Goal: Navigation & Orientation: Find specific page/section

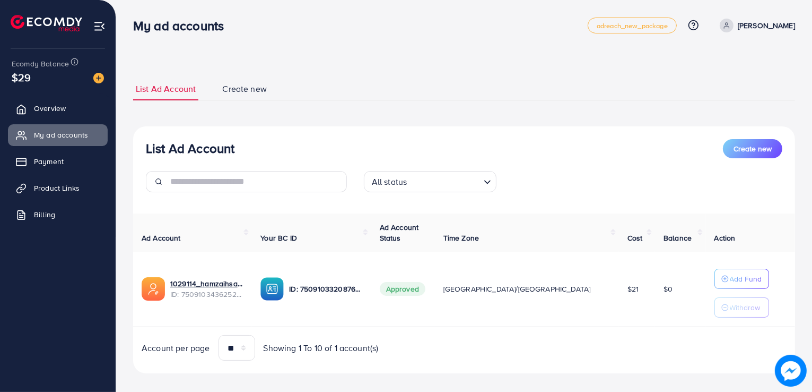
scroll to position [12, 0]
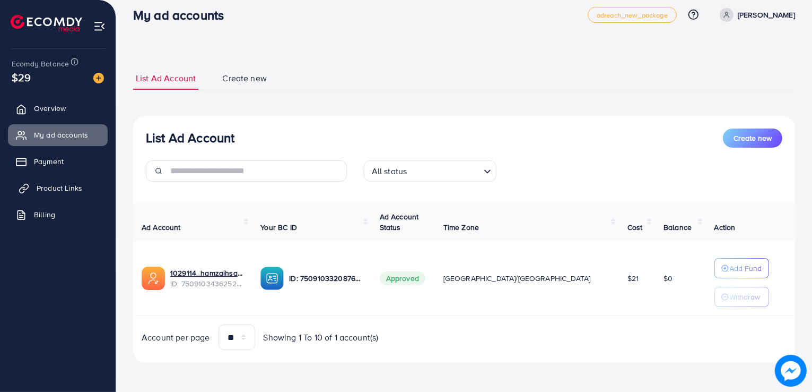
click at [73, 187] on span "Product Links" at bounding box center [60, 188] width 46 height 11
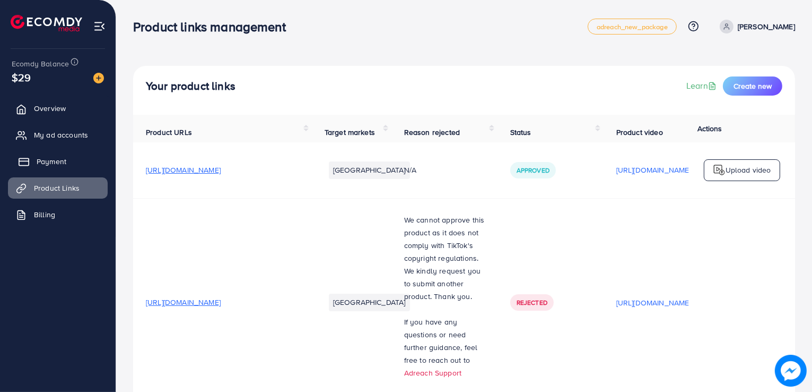
click at [59, 157] on span "Payment" at bounding box center [52, 161] width 30 height 11
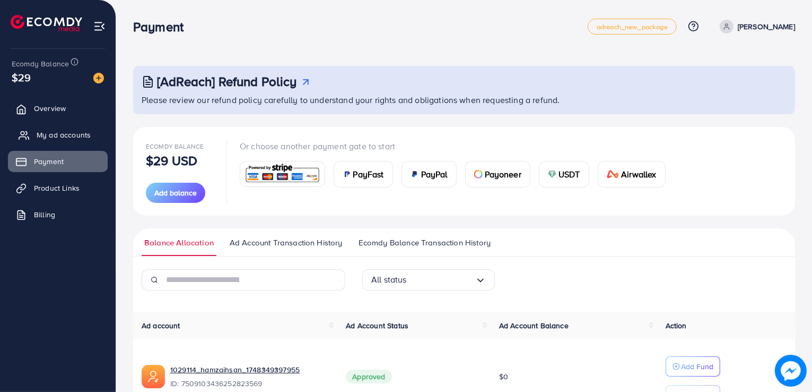
click at [48, 132] on span "My ad accounts" at bounding box center [64, 134] width 54 height 11
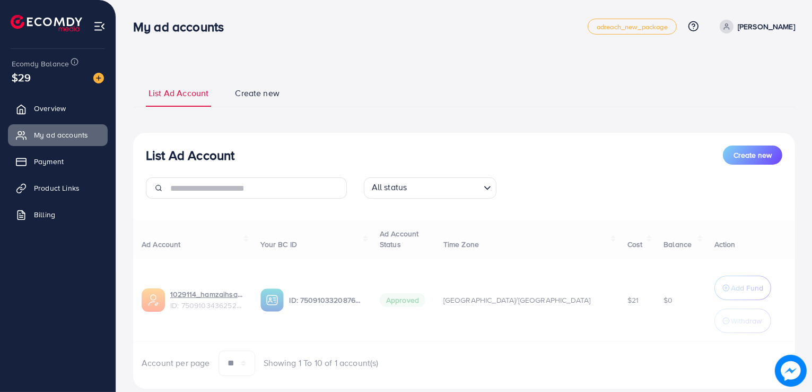
scroll to position [25, 0]
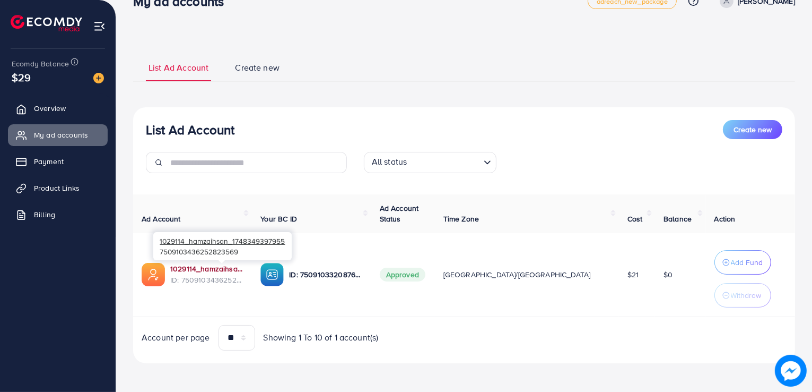
click at [195, 271] on link "1029114_hamzaihsan_1748349397955" at bounding box center [206, 268] width 73 height 11
